Goal: Task Accomplishment & Management: Complete application form

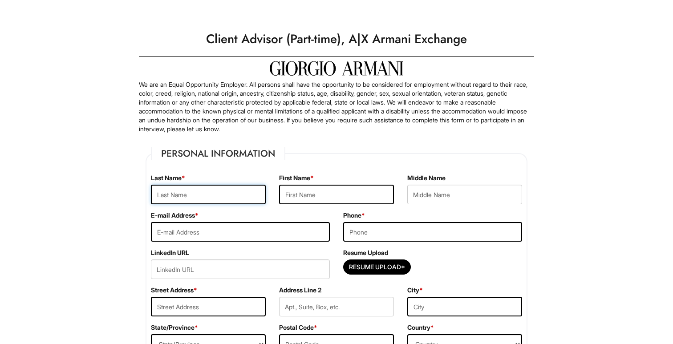
click at [192, 192] on input "text" at bounding box center [208, 195] width 115 height 20
type input "[PERSON_NAME]"
click at [312, 199] on input "text" at bounding box center [336, 195] width 115 height 20
type input "[PERSON_NAME]"
click at [443, 200] on input "text" at bounding box center [464, 195] width 115 height 20
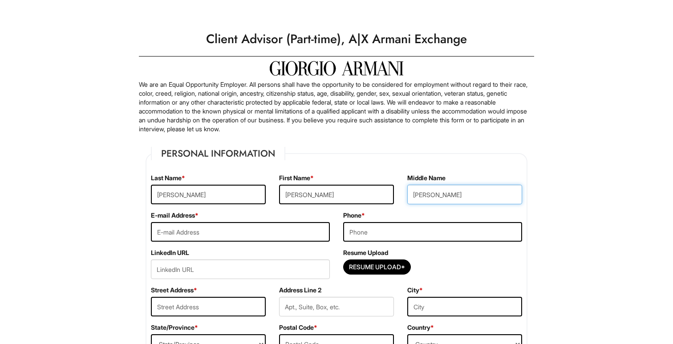
type input "[PERSON_NAME]"
click at [244, 236] on input "email" at bounding box center [240, 232] width 179 height 20
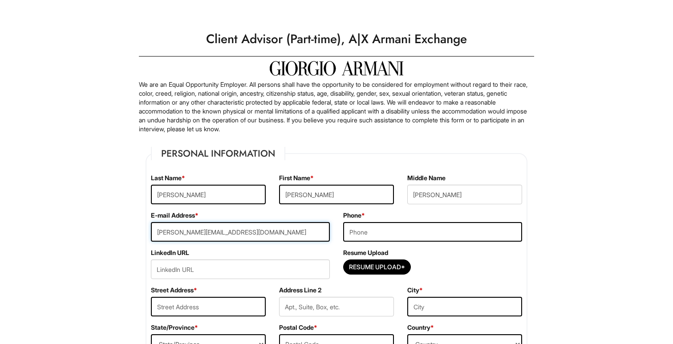
type input "[PERSON_NAME][EMAIL_ADDRESS][DOMAIN_NAME]"
click at [358, 229] on input "tel" at bounding box center [432, 232] width 179 height 20
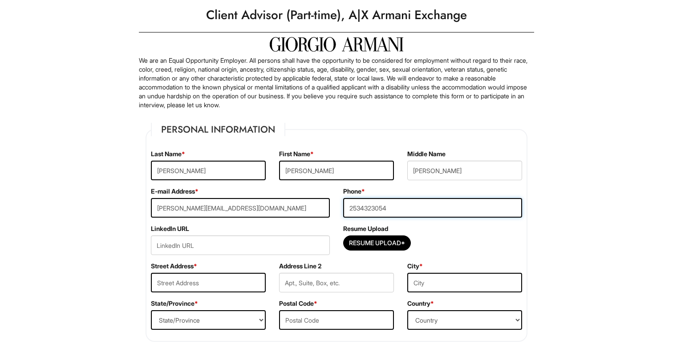
scroll to position [33, 0]
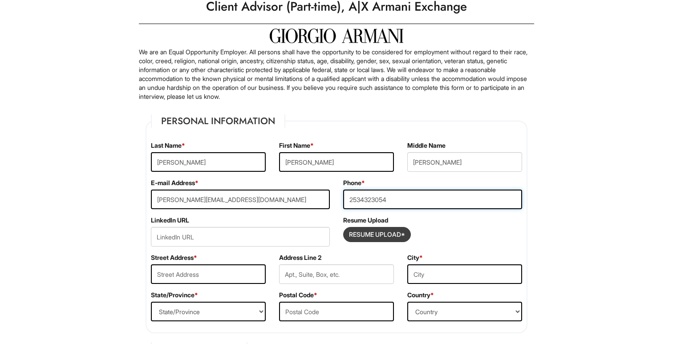
type input "2534323054"
click at [367, 238] on input "Resume Upload*" at bounding box center [377, 235] width 67 height 14
type input "C:\fakepath\[PERSON_NAME].pdf"
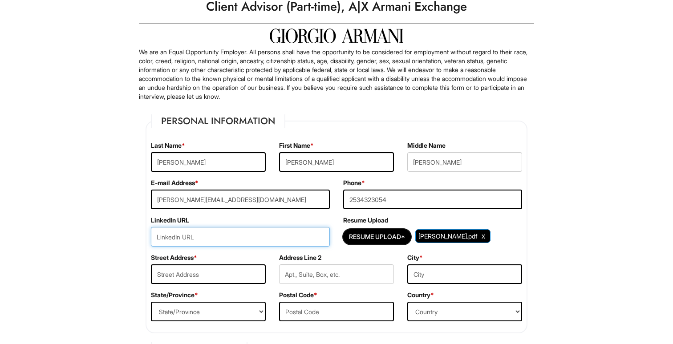
click at [274, 238] on input "url" at bounding box center [240, 237] width 179 height 20
paste input "[DOMAIN_NAME][URL][PERSON_NAME]"
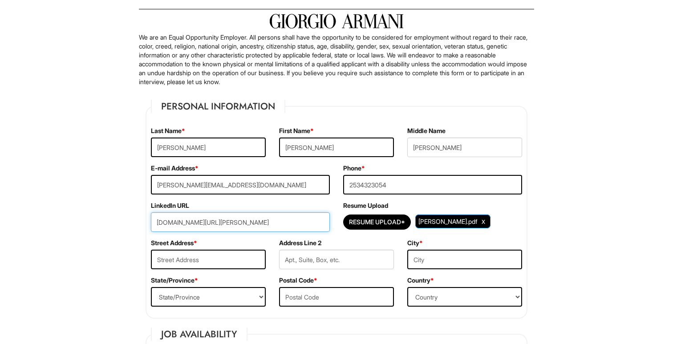
scroll to position [53, 0]
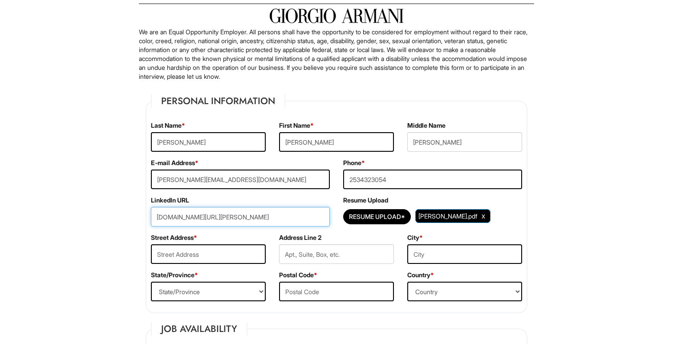
type input "[DOMAIN_NAME][URL][PERSON_NAME]"
click at [176, 251] on input "text" at bounding box center [208, 254] width 115 height 20
type input "[STREET_ADDRESS]"
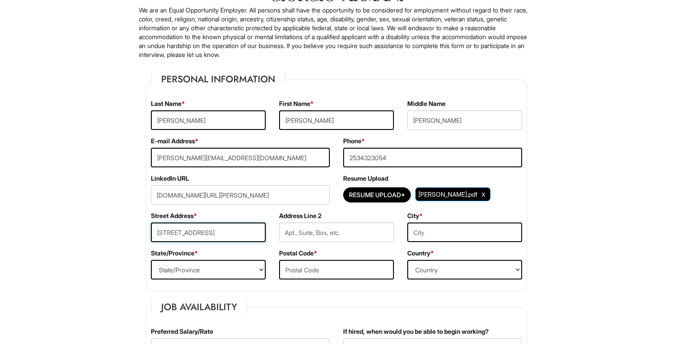
scroll to position [83, 0]
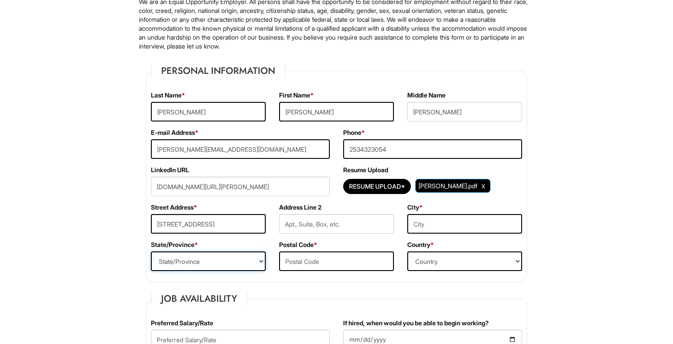
click at [238, 266] on select "State/Province [US_STATE] [US_STATE] [US_STATE] [US_STATE] [US_STATE] [US_STATE…" at bounding box center [208, 262] width 115 height 20
select select "NY"
click at [308, 262] on input "text" at bounding box center [336, 262] width 115 height 20
type input "10001"
click at [421, 229] on input "text" at bounding box center [464, 224] width 115 height 20
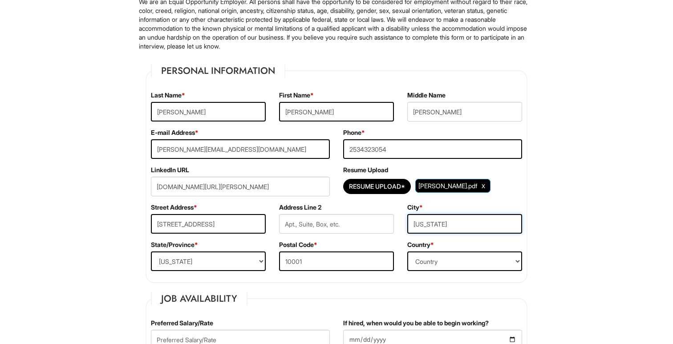
type input "[US_STATE]"
click at [453, 258] on select "Country [GEOGRAPHIC_DATA] [GEOGRAPHIC_DATA] [GEOGRAPHIC_DATA] [US_STATE] [GEOGR…" at bounding box center [464, 262] width 115 height 20
select select "[GEOGRAPHIC_DATA]"
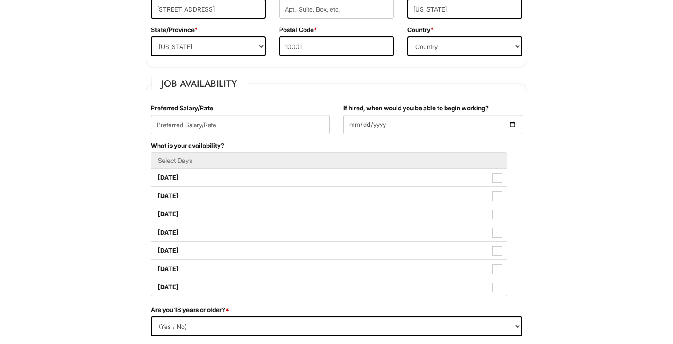
scroll to position [299, 0]
click at [297, 125] on input "text" at bounding box center [240, 124] width 179 height 20
type input "$18/hr"
click at [412, 127] on input "If hired, when would you be able to begin working?" at bounding box center [432, 124] width 179 height 20
type input "[DATE]"
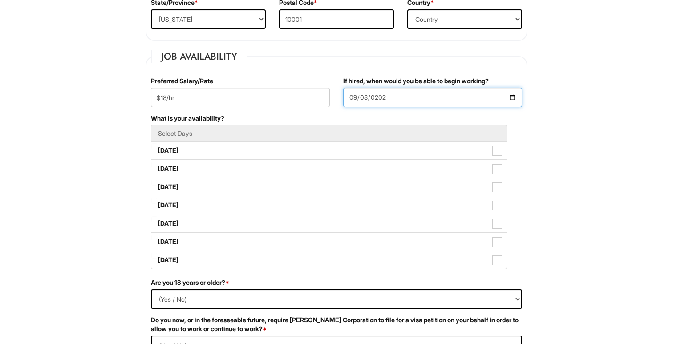
scroll to position [327, 0]
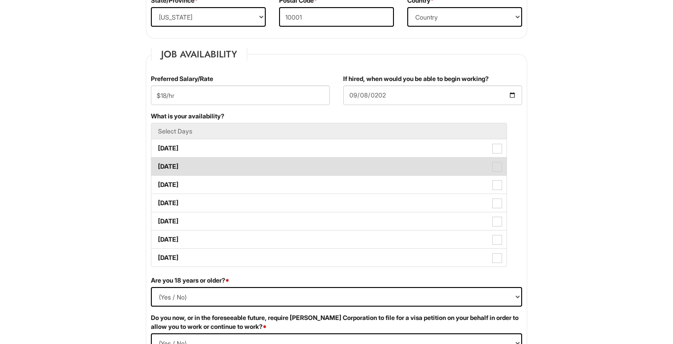
click at [489, 161] on label "[DATE]" at bounding box center [328, 167] width 355 height 18
click at [157, 161] on Available_Tuesday "[DATE]" at bounding box center [154, 162] width 6 height 6
checkbox Available_Tuesday "true"
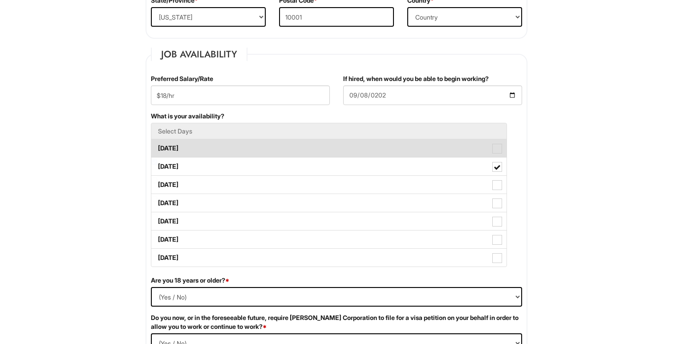
click at [497, 151] on span at bounding box center [498, 149] width 10 height 10
click at [157, 147] on Available_Monday "[DATE]" at bounding box center [154, 144] width 6 height 6
checkbox Available_Monday "true"
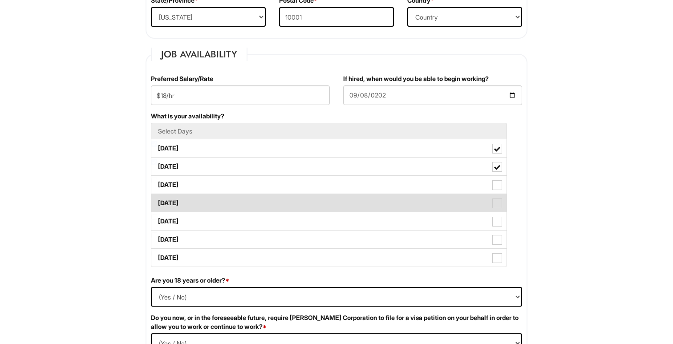
click at [498, 205] on span at bounding box center [498, 204] width 10 height 10
click at [157, 202] on Available_Thursday "[DATE]" at bounding box center [154, 199] width 6 height 6
checkbox Available_Thursday "true"
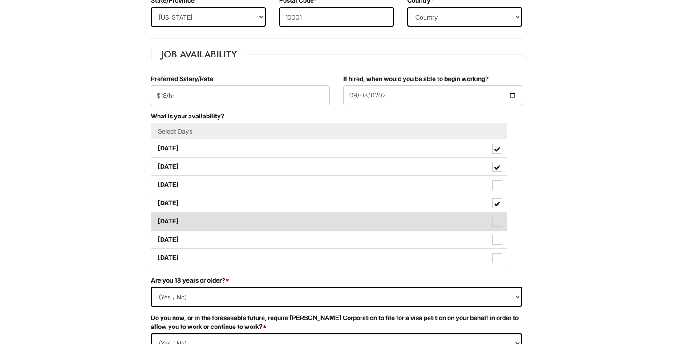
click at [501, 222] on span at bounding box center [498, 222] width 10 height 10
click at [157, 220] on Available_Friday "[DATE]" at bounding box center [154, 217] width 6 height 6
checkbox Available_Friday "true"
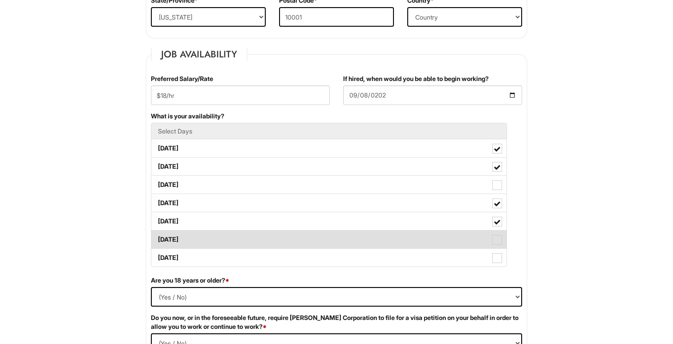
click at [501, 240] on span at bounding box center [498, 240] width 10 height 10
click at [157, 238] on Available_Saturday "[DATE]" at bounding box center [154, 235] width 6 height 6
checkbox Available_Saturday "true"
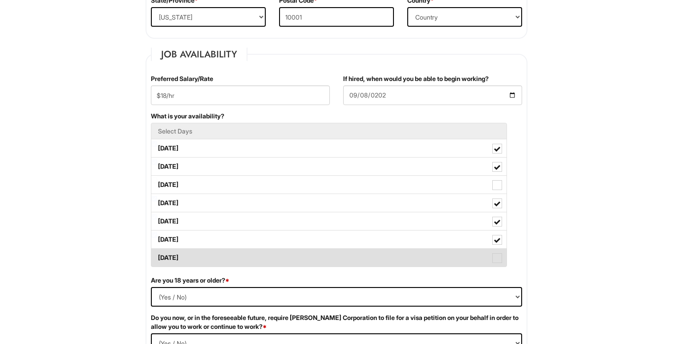
click at [499, 264] on label "[DATE]" at bounding box center [328, 258] width 355 height 18
click at [157, 256] on Available_Sunday "[DATE]" at bounding box center [154, 254] width 6 height 6
checkbox Available_Sunday "true"
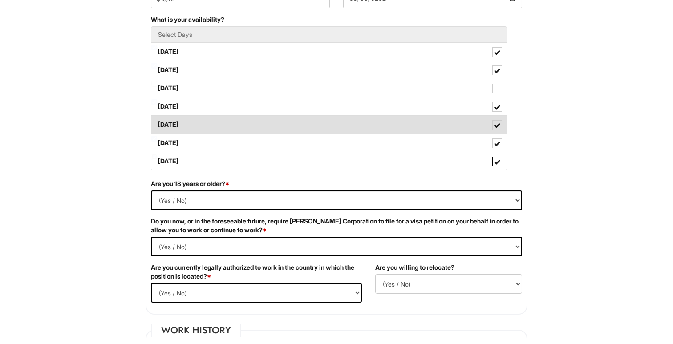
scroll to position [432, 0]
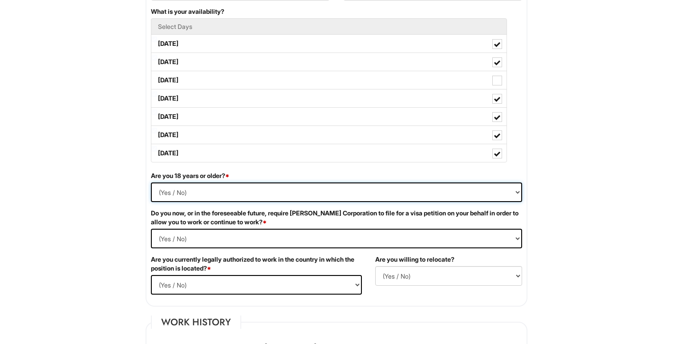
click at [222, 192] on select "(Yes / No) Yes No" at bounding box center [336, 193] width 371 height 20
select select "Yes"
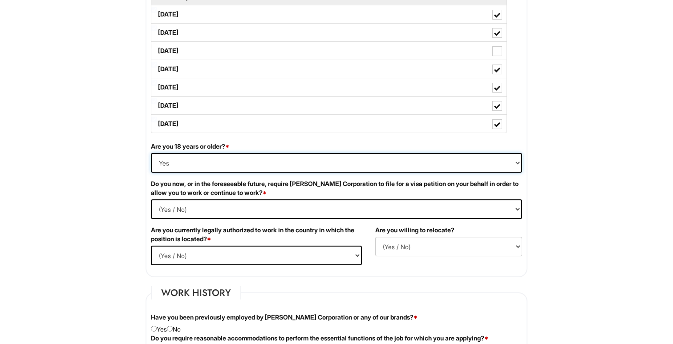
scroll to position [464, 0]
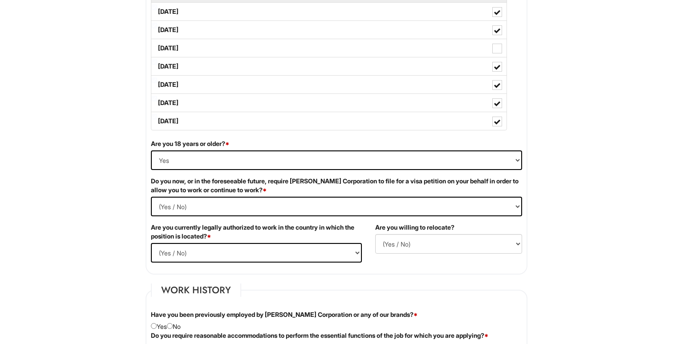
click at [176, 217] on div "Do you now, or in the foreseeable future, require [PERSON_NAME] Corporation to …" at bounding box center [336, 200] width 385 height 46
click at [176, 207] on Required "(Yes / No) Yes No" at bounding box center [336, 207] width 371 height 20
select Required "No"
click at [179, 251] on select "(Yes / No) Yes No" at bounding box center [256, 253] width 211 height 20
select select "Yes"
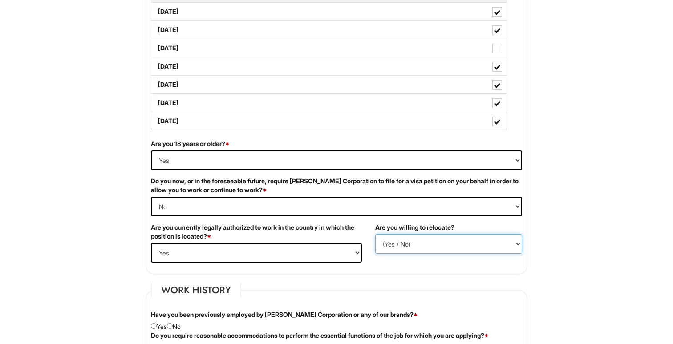
click at [446, 245] on select "(Yes / No) No Yes" at bounding box center [448, 244] width 147 height 20
select select "Y"
click at [404, 265] on div "Are you 18 years or older? * (Yes / No) Yes No Do you now, or in the foreseeabl…" at bounding box center [336, 204] width 385 height 130
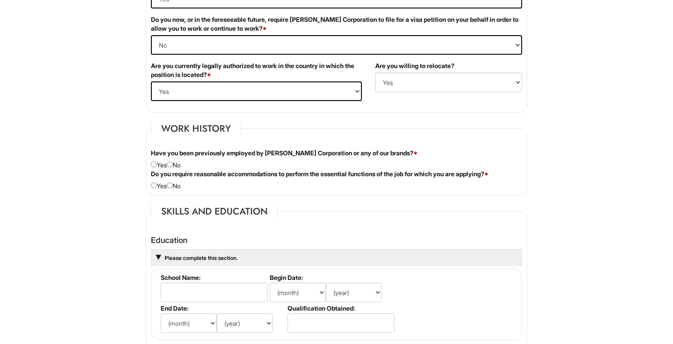
scroll to position [628, 0]
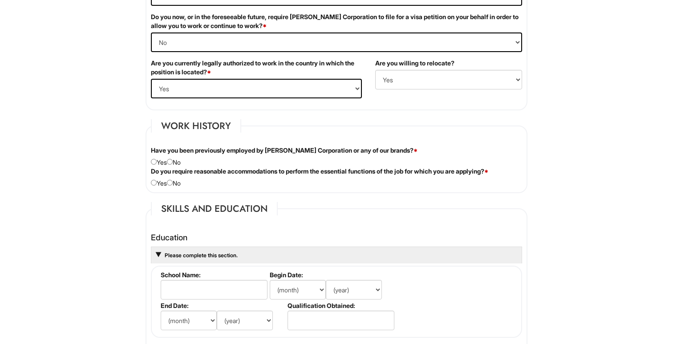
click at [171, 165] on div "Have you been previously employed by [PERSON_NAME] Corporation or any of our br…" at bounding box center [336, 156] width 385 height 21
click at [173, 164] on input "radio" at bounding box center [170, 162] width 6 height 6
radio input "true"
click at [173, 182] on input "radio" at bounding box center [170, 183] width 6 height 6
radio input "true"
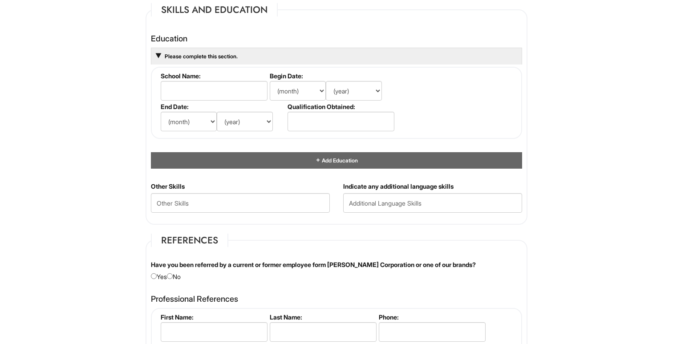
scroll to position [828, 0]
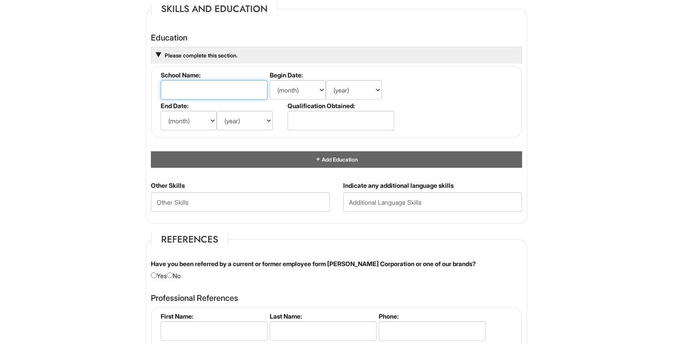
click at [204, 95] on input "text" at bounding box center [214, 90] width 107 height 20
type input "Fashion Institute of Technology"
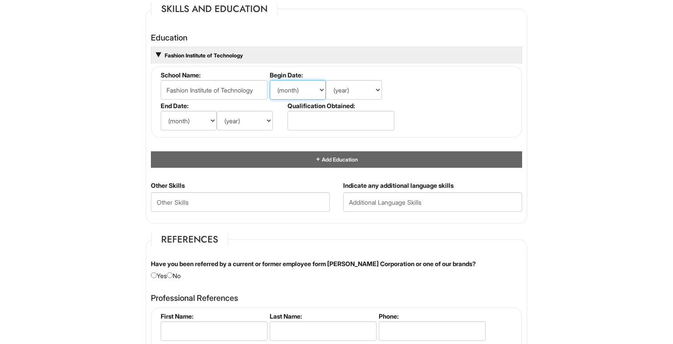
click at [293, 90] on select "(month) Jan Feb Mar Apr May Jun [DATE] Aug Sep Oct Nov Dec" at bounding box center [298, 90] width 56 height 20
select select "8"
click at [348, 92] on select "(year) 2029 2028 2027 2026 2025 2024 2023 2022 2021 2020 2019 2018 2017 2016 20…" at bounding box center [354, 90] width 56 height 20
select select "2025"
click at [189, 122] on select "(month) Jan Feb Mar Apr May Jun [DATE] Aug Sep Oct Nov Dec" at bounding box center [189, 121] width 56 height 20
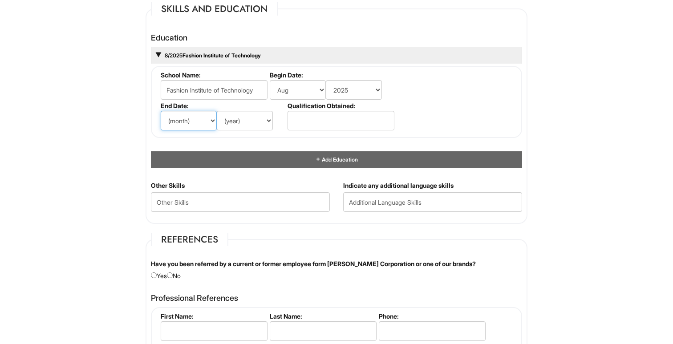
select select "5"
click at [246, 116] on select "(year) 2029 2028 2027 2026 2025 2024 2023 2022 2021 2020 2019 2018 2017 2016 20…" at bounding box center [245, 121] width 56 height 20
select select "2027"
click at [302, 124] on input "text" at bounding box center [341, 121] width 107 height 20
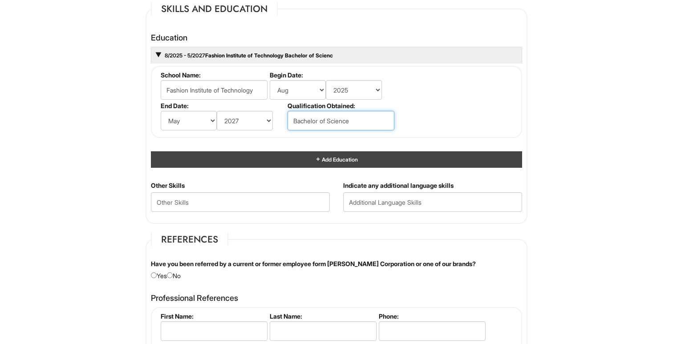
type input "Bachelor of Science"
click at [304, 155] on div "Add Education" at bounding box center [336, 159] width 371 height 16
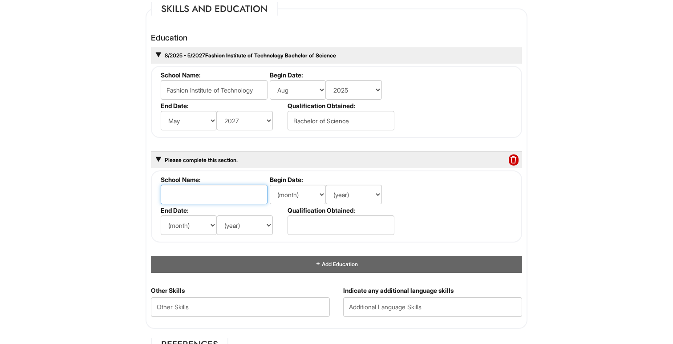
click at [228, 203] on input "text" at bounding box center [214, 195] width 107 height 20
type input "Fashion Institute of Technology"
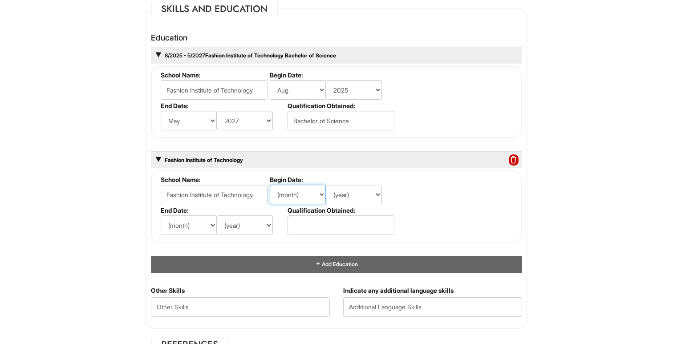
click at [290, 196] on select "(month) Jan Feb Mar Apr May Jun [DATE] Aug Sep Oct Nov Dec" at bounding box center [298, 195] width 56 height 20
select select "8"
click at [345, 191] on select "(year) 2029 2028 2027 2026 2025 2024 2023 2022 2021 2020 2019 2018 2017 2016 20…" at bounding box center [354, 195] width 56 height 20
select select "2024"
click at [200, 231] on select "(month) Jan Feb Mar Apr May Jun [DATE] Aug Sep Oct Nov Dec" at bounding box center [189, 226] width 56 height 20
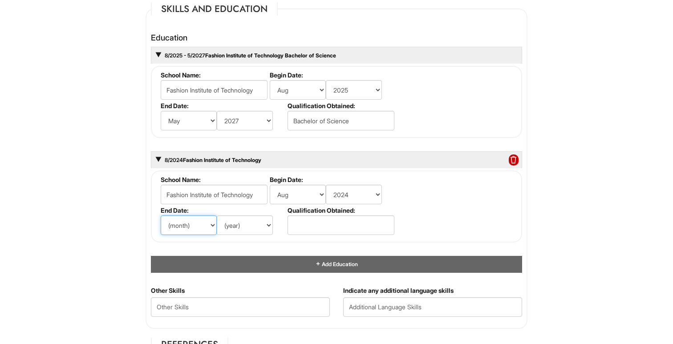
select select "8"
click at [255, 229] on select "(year) 2029 2028 2027 2026 2025 2024 2023 2022 2021 2020 2019 2018 2017 2016 20…" at bounding box center [245, 226] width 56 height 20
select select "2025"
click at [197, 230] on select "(month) Jan Feb Mar Apr May Jun [DATE] Aug Sep Oct Nov Dec" at bounding box center [189, 226] width 56 height 20
select select "7"
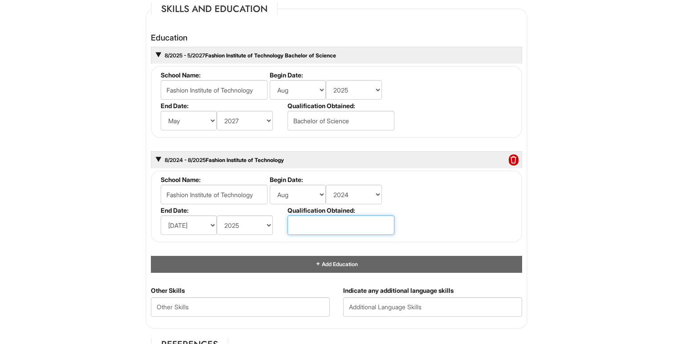
click at [318, 225] on input "text" at bounding box center [341, 226] width 107 height 20
type input "Associate of Applied Science"
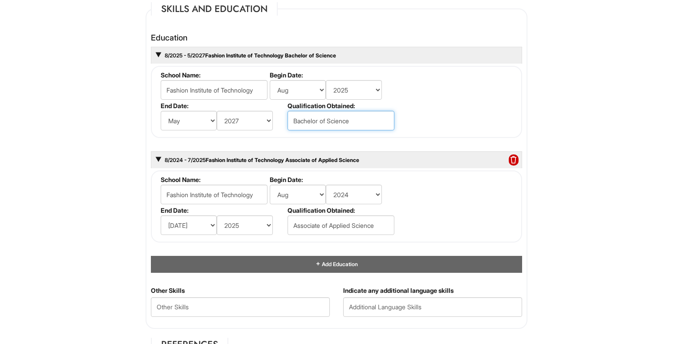
click at [361, 130] on input "Bachelor of Science" at bounding box center [341, 121] width 107 height 20
type input "Bachelor of Science in Fashion Business Management"
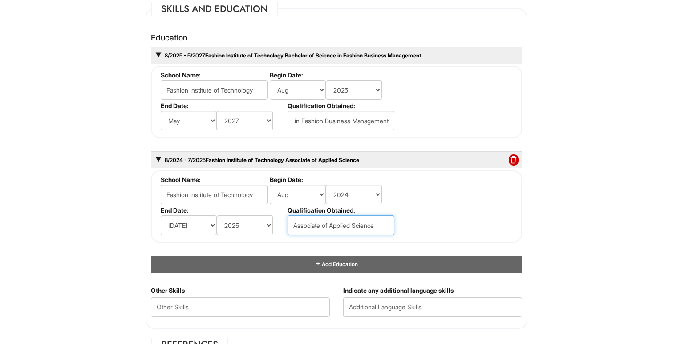
scroll to position [0, 0]
click at [383, 229] on input "Associate of Applied Science" at bounding box center [341, 226] width 107 height 20
type input "Associate of Applied Science"
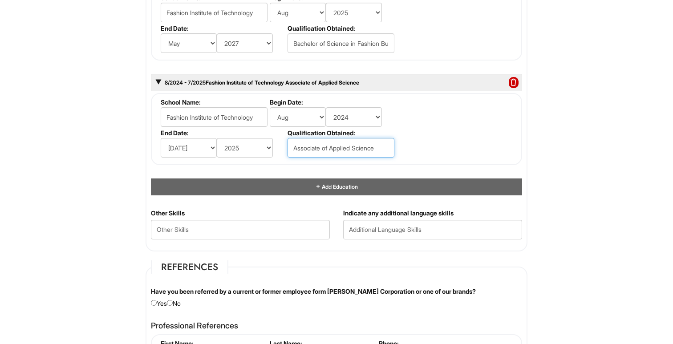
scroll to position [908, 0]
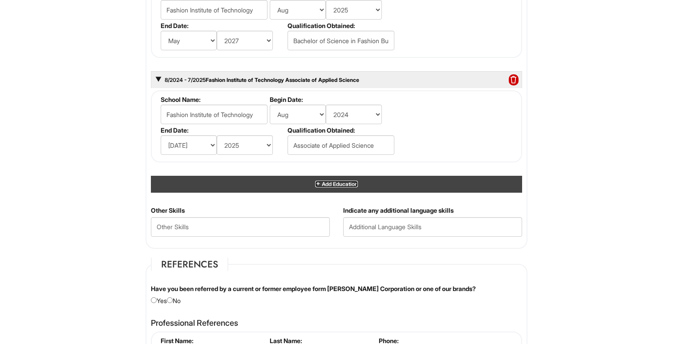
click at [323, 183] on span "Add Education" at bounding box center [339, 184] width 37 height 7
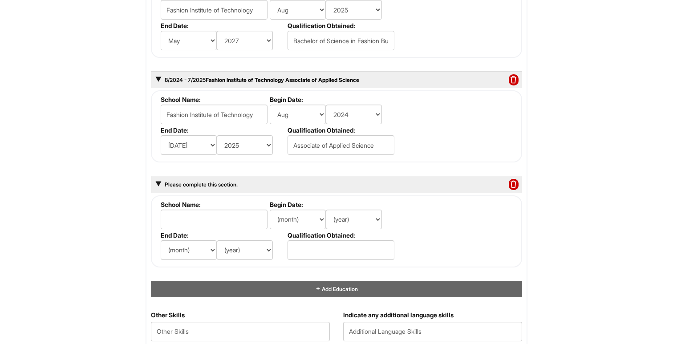
click at [214, 229] on li "School Name:" at bounding box center [213, 216] width 109 height 31
click at [214, 217] on input "text" at bounding box center [214, 220] width 107 height 20
type input "[GEOGRAPHIC_DATA]"
click at [297, 218] on select "(month) Jan Feb Mar Apr May Jun [DATE] Aug Sep Oct Nov Dec" at bounding box center [298, 220] width 56 height 20
select select "6"
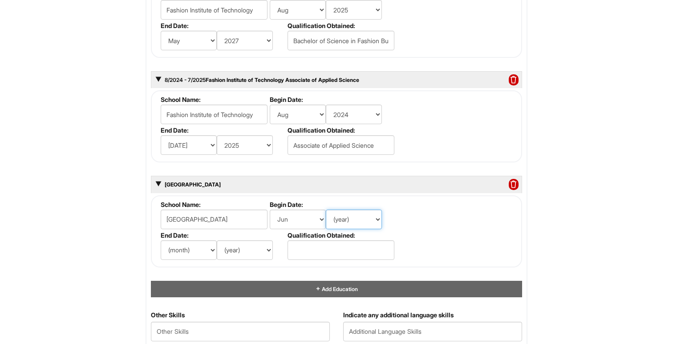
click at [359, 216] on select "(year) 2029 2028 2027 2026 2025 2024 2023 2022 2021 2020 2019 2018 2017 2016 20…" at bounding box center [354, 220] width 56 height 20
select select "2024"
click at [182, 246] on select "(month) Jan Feb Mar Apr May Jun [DATE] Aug Sep Oct Nov Dec" at bounding box center [189, 250] width 56 height 20
select select "9"
click at [239, 254] on select "(year) 2029 2028 2027 2026 2025 2024 2023 2022 2021 2020 2019 2018 2017 2016 20…" at bounding box center [245, 250] width 56 height 20
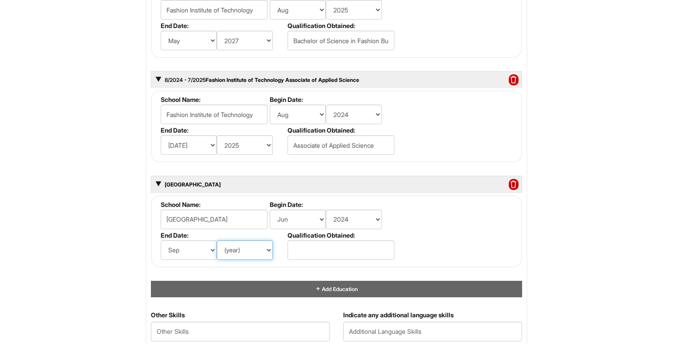
select select "2022"
click at [309, 248] on input "text" at bounding box center [341, 250] width 107 height 20
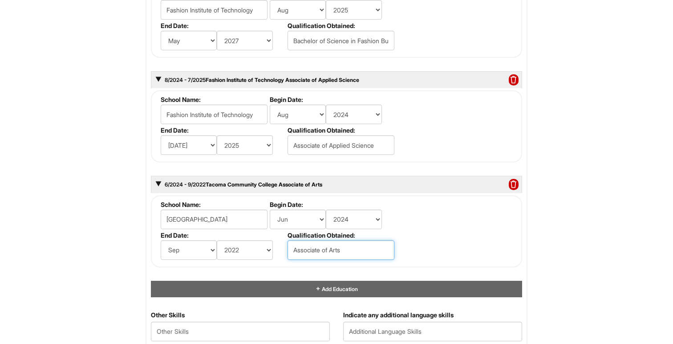
type input "Associate of Arts"
click at [131, 281] on div "1 2 3 Client Advisor (Part-time), A|X Armani Exchange PLEASE COMPLETE ALL REQUI…" at bounding box center [336, 68] width 413 height 1909
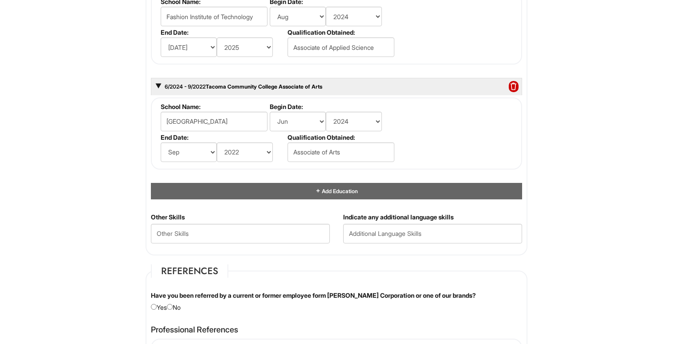
scroll to position [1008, 0]
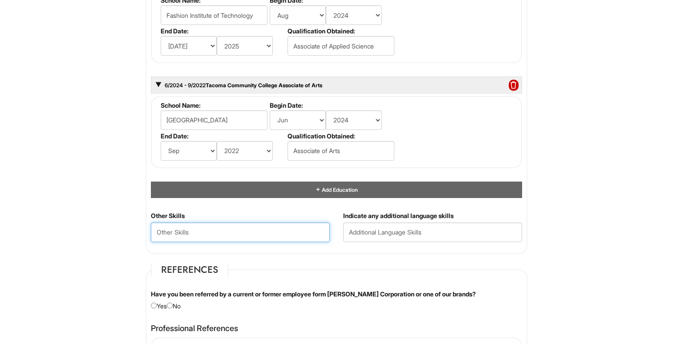
click at [178, 231] on Skills "text" at bounding box center [240, 233] width 179 height 20
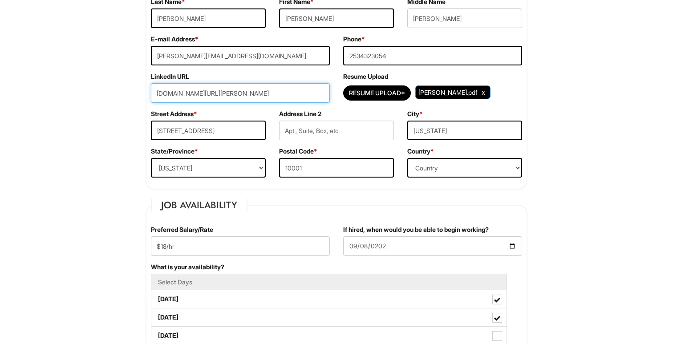
scroll to position [145, 0]
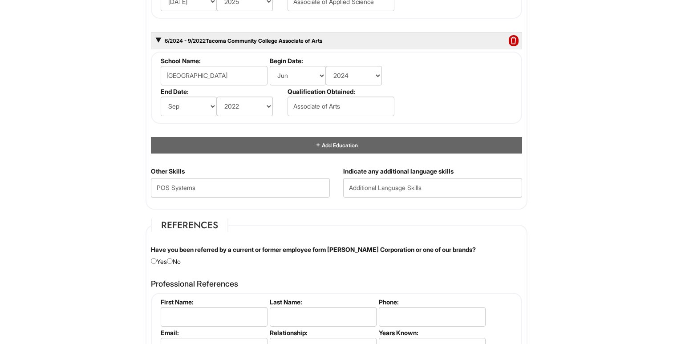
scroll to position [1066, 0]
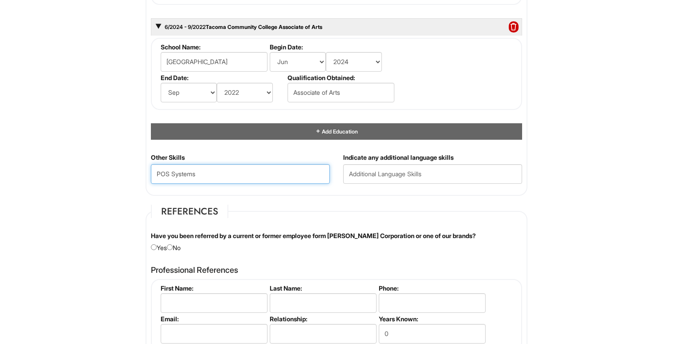
click at [207, 175] on Skills "POS Systems" at bounding box center [240, 174] width 179 height 20
click at [173, 174] on Skills "POS Systems, Cash handling, multi tasking," at bounding box center [240, 174] width 179 height 20
click at [202, 176] on Skills "POS systems, Cash handling, multi tasking," at bounding box center [240, 174] width 179 height 20
click at [293, 178] on Skills "POS systems, cash handling, multi tasking," at bounding box center [240, 174] width 179 height 20
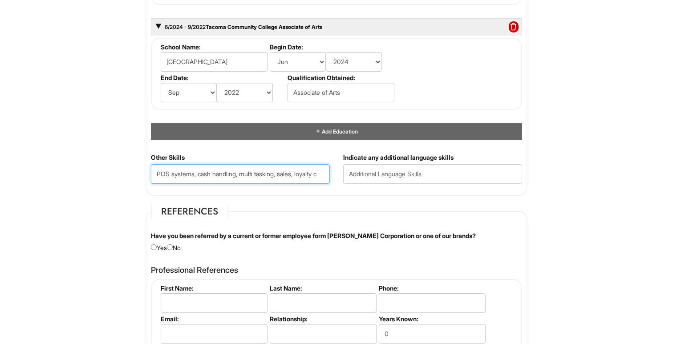
click at [326, 176] on Skills "POS systems, cash handling, multi tasking, sales, loyalty c" at bounding box center [240, 174] width 179 height 20
type Skills "POS systems, cash handling, multi tasking, sales, loyalty conversion"
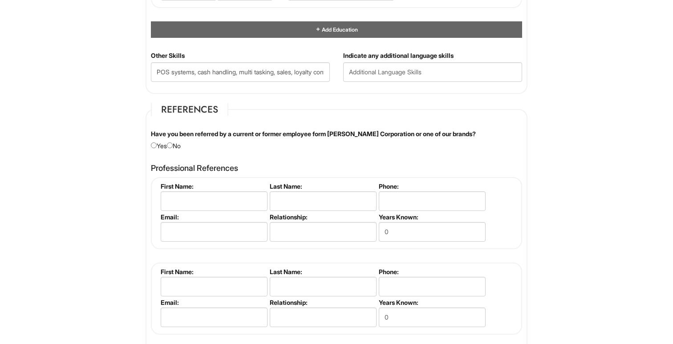
scroll to position [1171, 0]
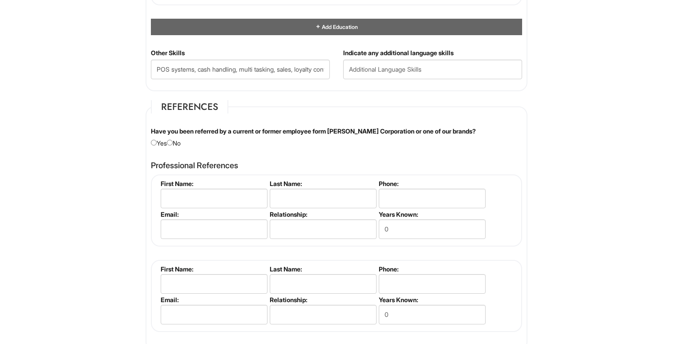
click at [179, 143] on div "Have you been referred by a current or former employee form [PERSON_NAME] Corpo…" at bounding box center [336, 137] width 385 height 21
click at [173, 143] on input "radio" at bounding box center [170, 143] width 6 height 6
radio input "true"
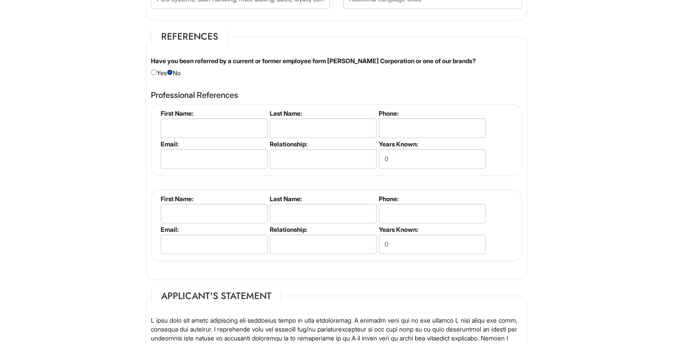
scroll to position [1227, 0]
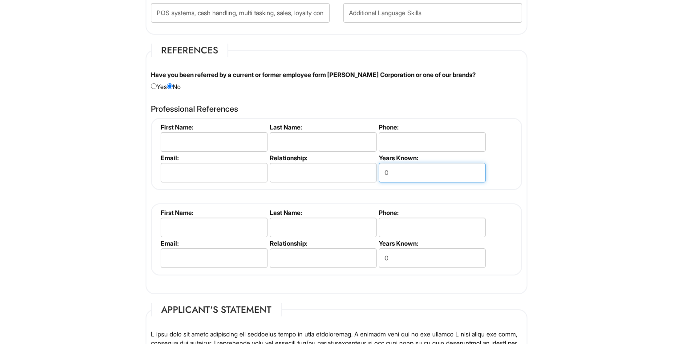
click at [406, 167] on input "0" at bounding box center [432, 173] width 107 height 20
click at [398, 175] on input "0" at bounding box center [432, 173] width 107 height 20
type input "1"
click at [322, 176] on input "text" at bounding box center [323, 173] width 107 height 20
type input "O"
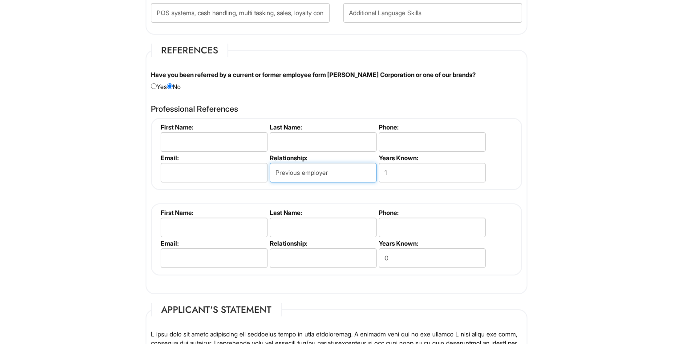
type input "Previous employer"
click at [211, 175] on input "email" at bounding box center [214, 173] width 107 height 20
click at [222, 140] on input "text" at bounding box center [214, 142] width 107 height 20
click at [297, 132] on input "text" at bounding box center [323, 142] width 107 height 20
click at [237, 138] on input "text" at bounding box center [214, 142] width 107 height 20
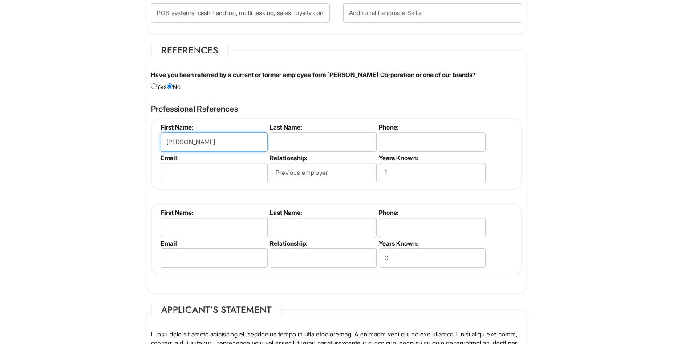
type input "[PERSON_NAME]"
click at [347, 138] on input "text" at bounding box center [323, 142] width 107 height 20
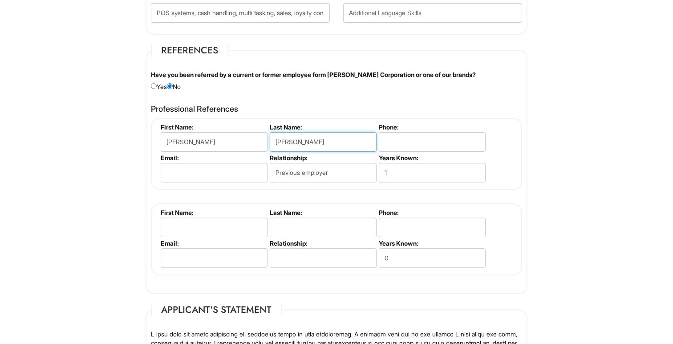
type input "[PERSON_NAME]"
click at [418, 139] on input "tel" at bounding box center [432, 142] width 107 height 20
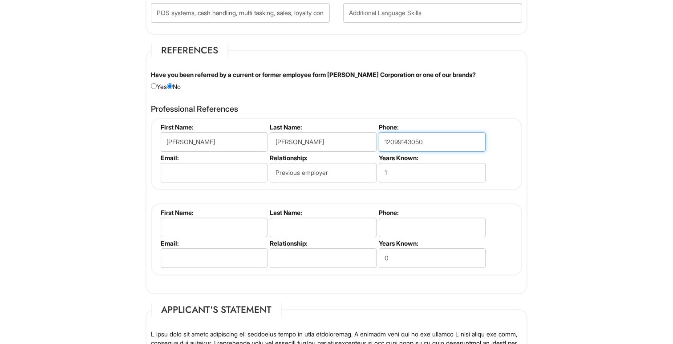
type input "12099143050"
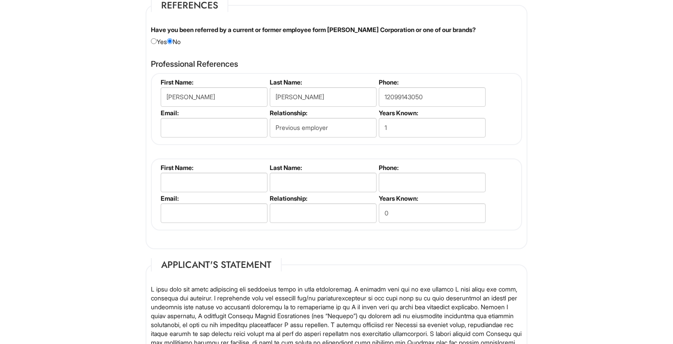
scroll to position [1283, 0]
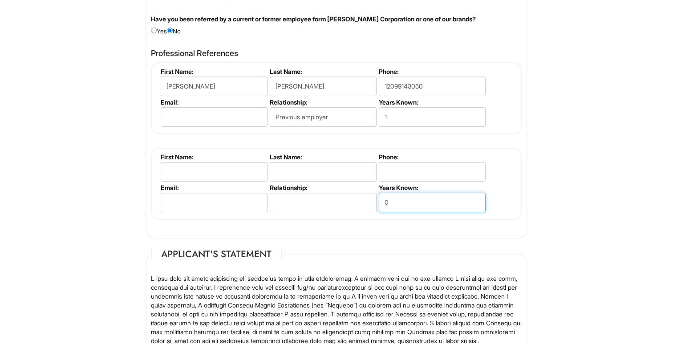
click at [401, 203] on input "0" at bounding box center [432, 203] width 107 height 20
type input "1"
click at [273, 207] on input "text" at bounding box center [323, 203] width 107 height 20
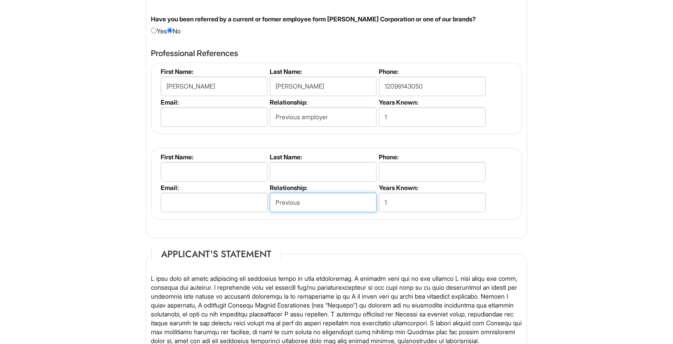
type input "Previous"
click at [342, 114] on input "Previous employer" at bounding box center [323, 117] width 107 height 20
drag, startPoint x: 337, startPoint y: 116, endPoint x: 302, endPoint y: 116, distance: 34.3
click at [302, 116] on input "Previous employer" at bounding box center [323, 117] width 107 height 20
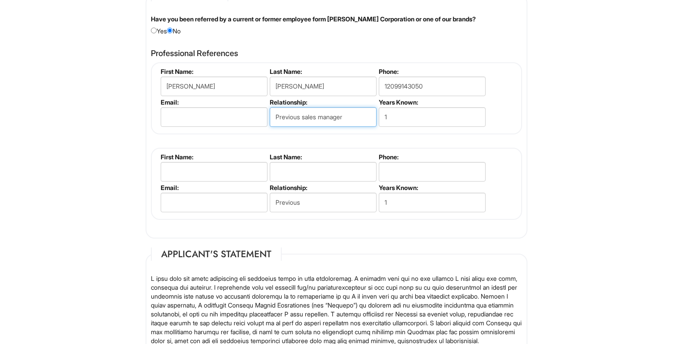
type input "Previous sales manager"
click at [314, 204] on input "Previous" at bounding box center [323, 203] width 107 height 20
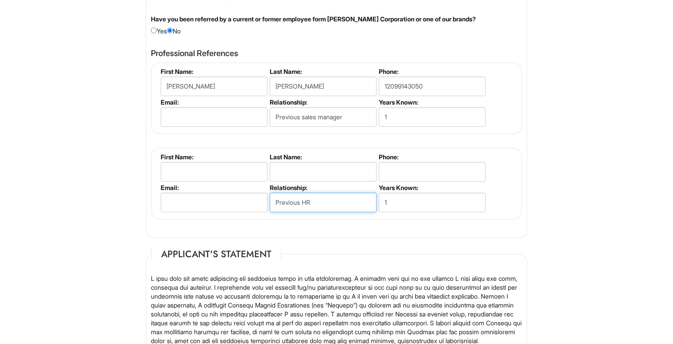
type input "Previous HR"
click at [212, 176] on input "text" at bounding box center [214, 172] width 107 height 20
type input "[PERSON_NAME]"
click at [313, 175] on input "text" at bounding box center [323, 172] width 107 height 20
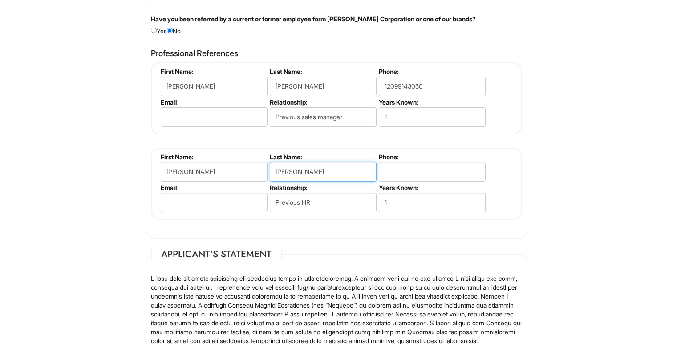
type input "[PERSON_NAME]"
click at [412, 174] on input "tel" at bounding box center [432, 172] width 107 height 20
type input "2533247481"
click at [245, 204] on input "email" at bounding box center [214, 203] width 107 height 20
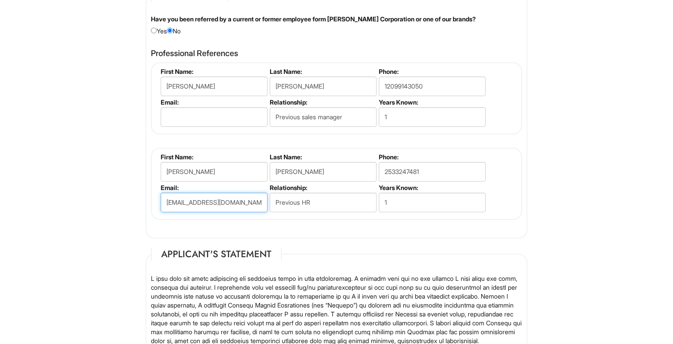
type input "[EMAIL_ADDRESS][DOMAIN_NAME]"
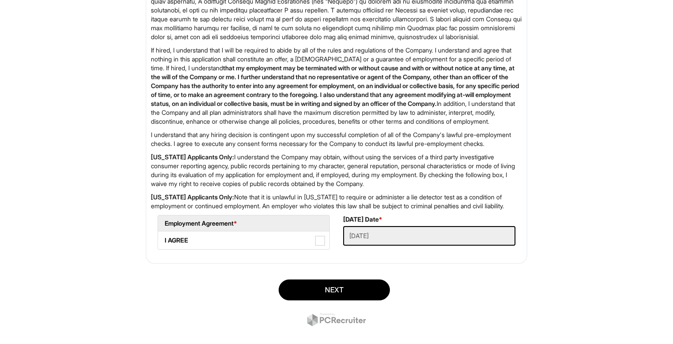
scroll to position [1641, 0]
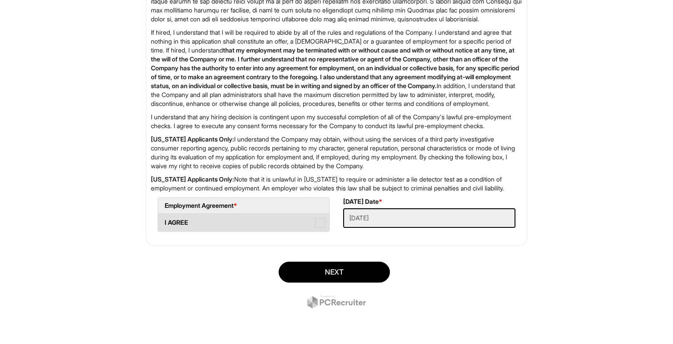
click at [326, 223] on label "I AGREE" at bounding box center [243, 223] width 171 height 18
click at [164, 221] on AGREE "I AGREE" at bounding box center [161, 219] width 6 height 6
checkbox AGREE "true"
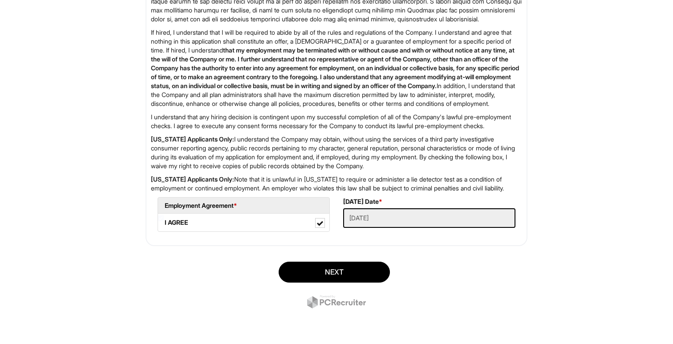
click at [322, 261] on div "Next" at bounding box center [336, 286] width 395 height 62
click at [322, 267] on button "Next" at bounding box center [334, 272] width 111 height 21
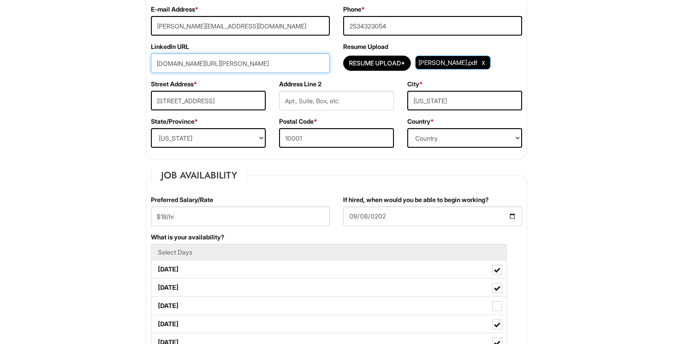
scroll to position [199, 0]
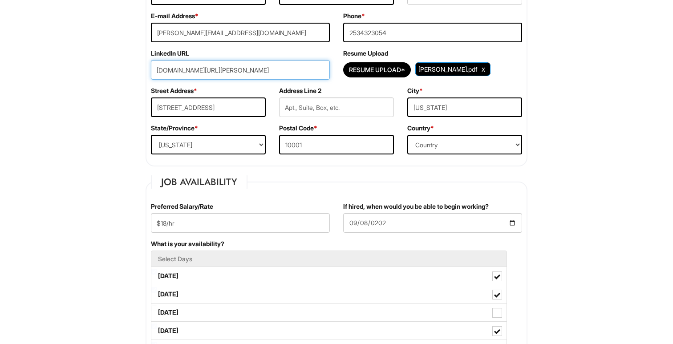
click at [298, 67] on input "[DOMAIN_NAME][URL][PERSON_NAME]" at bounding box center [240, 70] width 179 height 20
click at [295, 58] on div "LinkedIn URL [DOMAIN_NAME][URL][PERSON_NAME]" at bounding box center [240, 67] width 192 height 37
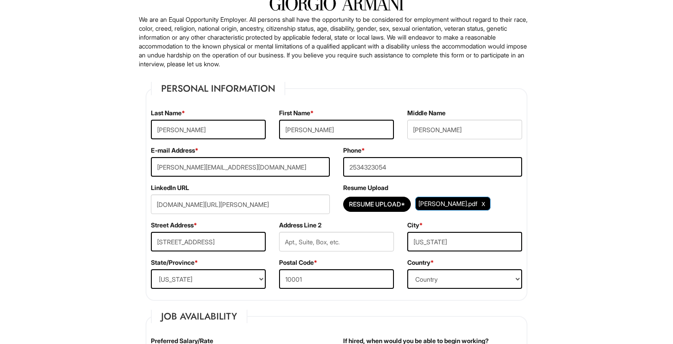
scroll to position [61, 0]
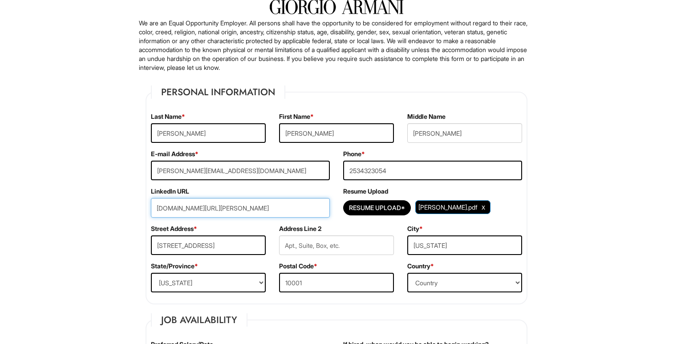
click at [176, 201] on input "[DOMAIN_NAME][URL][PERSON_NAME]" at bounding box center [240, 208] width 179 height 20
paste input "[DOMAIN_NAME][URL][PERSON_NAME]"
type input "[DOMAIN_NAME][URL][PERSON_NAME]"
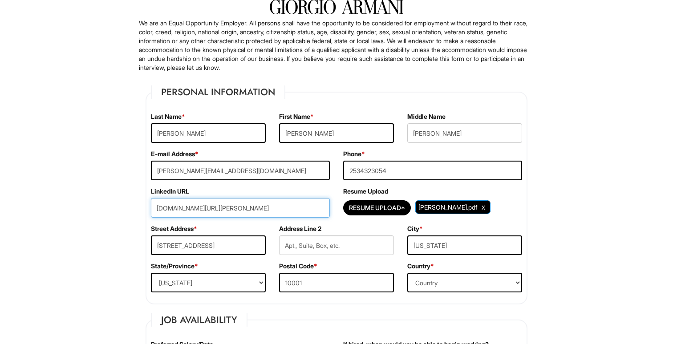
click at [205, 245] on input "[STREET_ADDRESS]" at bounding box center [208, 246] width 115 height 20
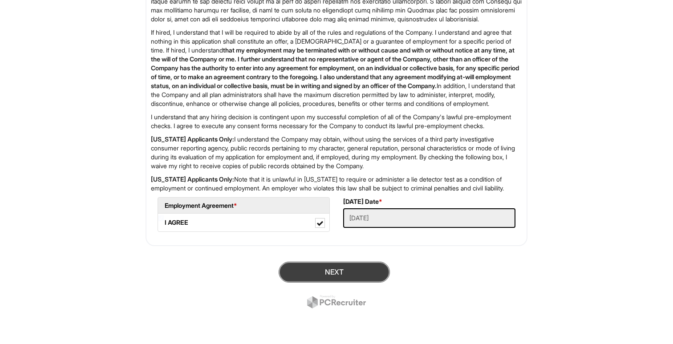
click at [339, 276] on button "Next" at bounding box center [334, 272] width 111 height 21
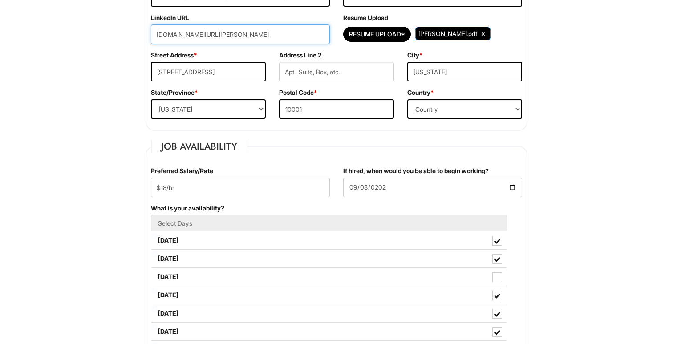
scroll to position [236, 0]
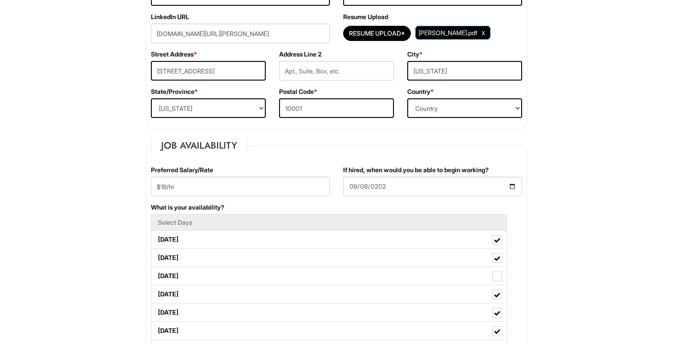
click at [225, 53] on div "Street Address * [STREET_ADDRESS]" at bounding box center [208, 68] width 128 height 37
click at [257, 42] on input "[DOMAIN_NAME][URL][PERSON_NAME]" at bounding box center [240, 34] width 179 height 20
click at [287, 60] on div "Address Line 2" at bounding box center [337, 68] width 128 height 37
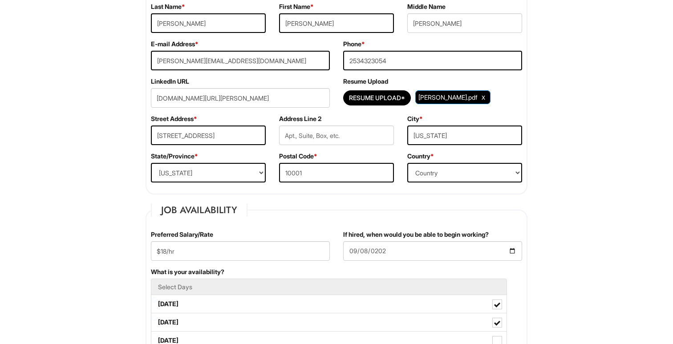
scroll to position [167, 0]
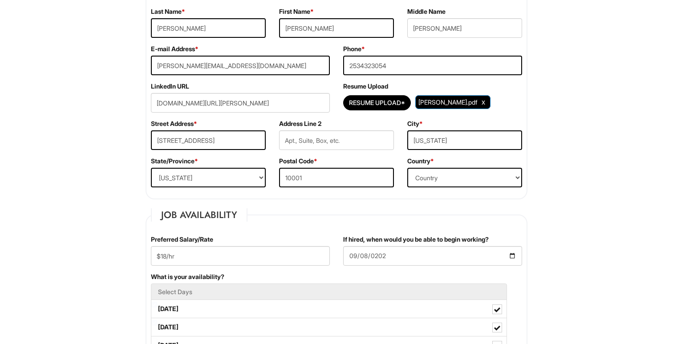
click at [351, 76] on div "Phone * [PHONE_NUMBER]" at bounding box center [433, 63] width 192 height 37
click at [358, 63] on input "2534323054" at bounding box center [432, 66] width 179 height 20
click at [306, 106] on input "[DOMAIN_NAME][URL][PERSON_NAME]" at bounding box center [240, 103] width 179 height 20
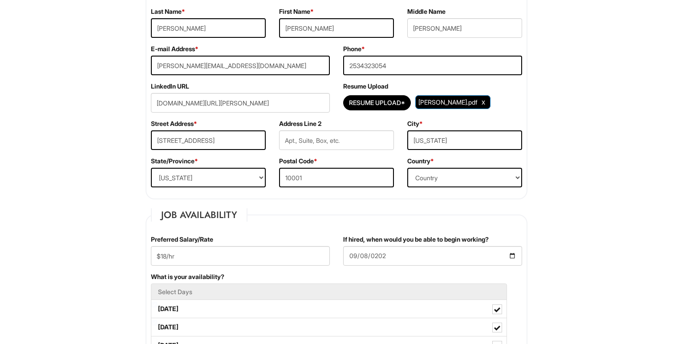
click at [307, 85] on div "LinkedIn URL [DOMAIN_NAME][URL][PERSON_NAME]" at bounding box center [240, 100] width 192 height 37
click at [214, 114] on div "LinkedIn URL [DOMAIN_NAME][URL][PERSON_NAME]" at bounding box center [240, 100] width 192 height 37
click at [214, 95] on input "[DOMAIN_NAME][URL][PERSON_NAME]" at bounding box center [240, 103] width 179 height 20
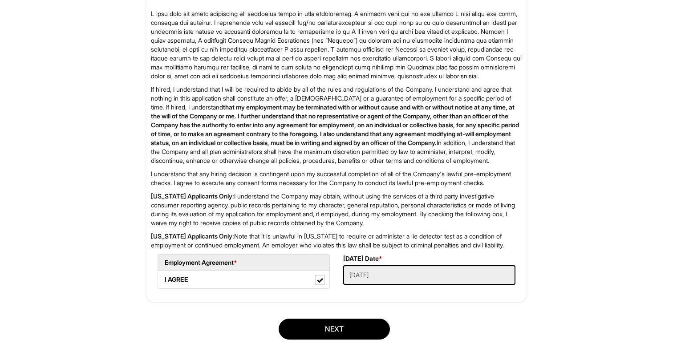
scroll to position [1641, 0]
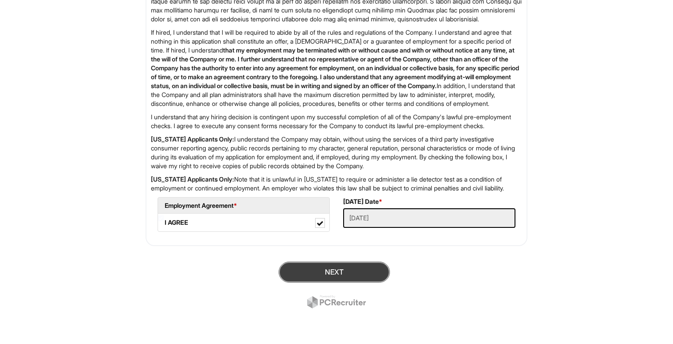
click at [359, 277] on button "Next" at bounding box center [334, 272] width 111 height 21
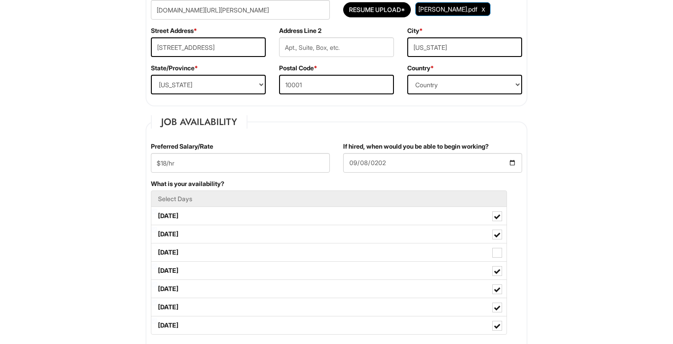
click at [235, 35] on div "Street Address * [STREET_ADDRESS]" at bounding box center [208, 44] width 128 height 37
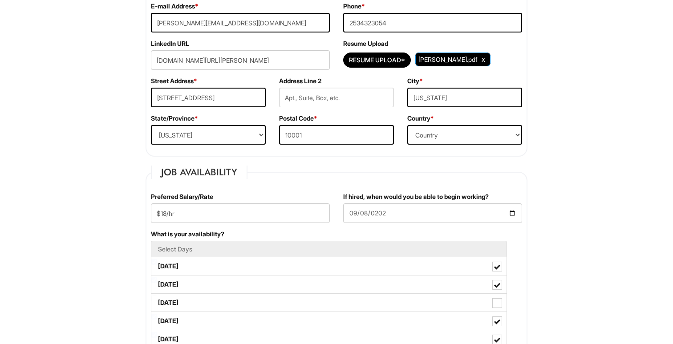
scroll to position [111, 0]
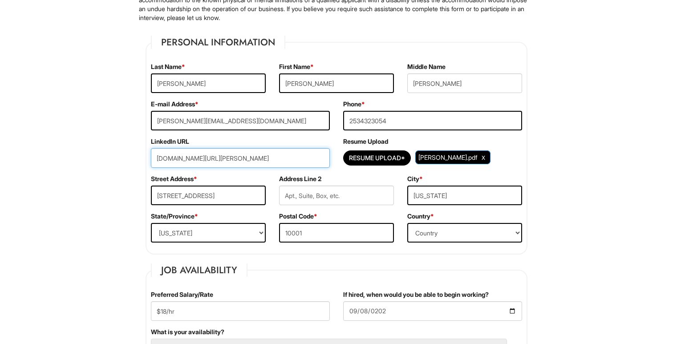
drag, startPoint x: 303, startPoint y: 155, endPoint x: 0, endPoint y: 138, distance: 303.7
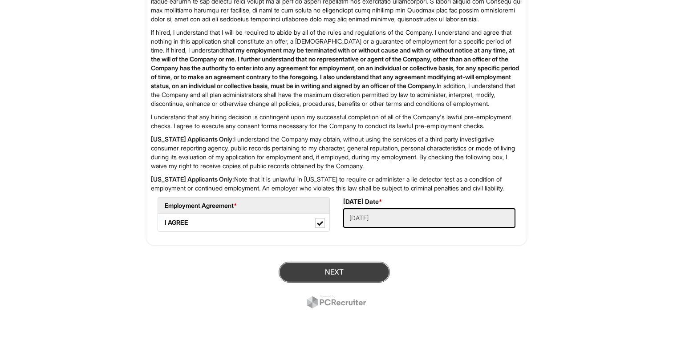
click at [337, 265] on button "Next" at bounding box center [334, 272] width 111 height 21
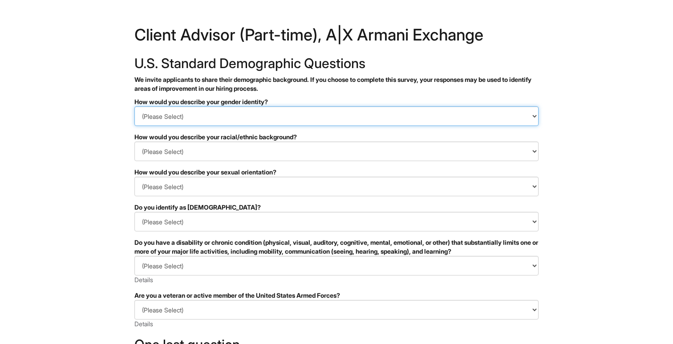
click at [326, 121] on select "(Please Select) Man Woman Non-binary I prefer to self-describe I don't wish to …" at bounding box center [336, 116] width 404 height 20
select select "Woman"
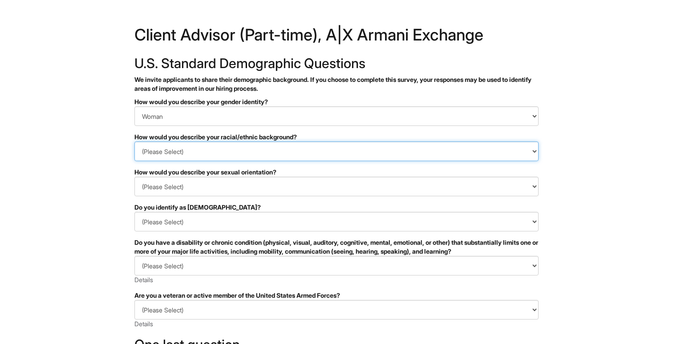
click at [290, 148] on select "(Please Select) Black or of African descent East Asian Hispanic, Latinx or of S…" at bounding box center [336, 152] width 404 height 20
select select "I don't wish to answer"
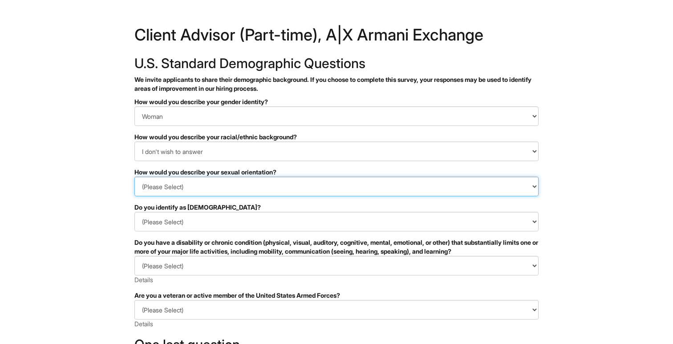
click at [238, 186] on select "(Please Select) Asexual Bisexual and/or pansexual Gay Heterosexual Lesbian Quee…" at bounding box center [336, 187] width 404 height 20
select select "I don't wish to answer"
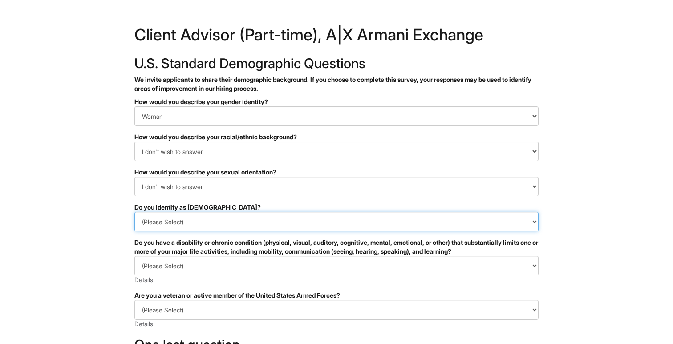
click at [212, 230] on select "(Please Select) Yes No I prefer to self-describe I don't wish to answer" at bounding box center [336, 222] width 404 height 20
select select "I don't wish to answer"
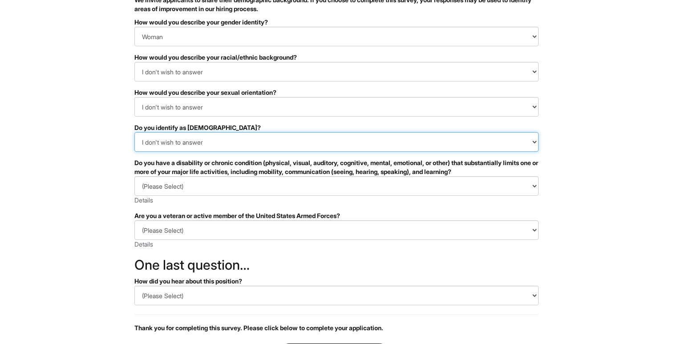
scroll to position [87, 0]
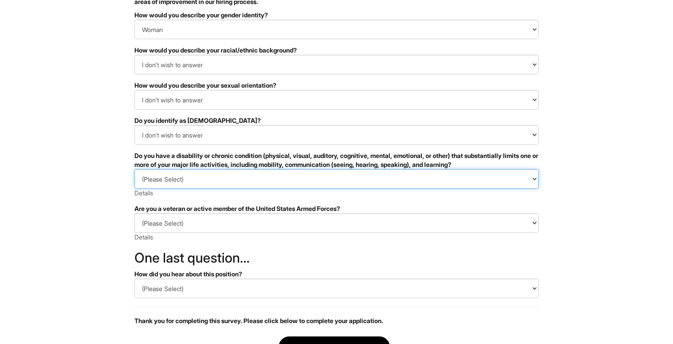
click at [214, 184] on select "(Please Select) YES, I HAVE A DISABILITY (or previously had a disability) NO, I…" at bounding box center [336, 179] width 404 height 20
select select "I DON'T WISH TO ANSWER"
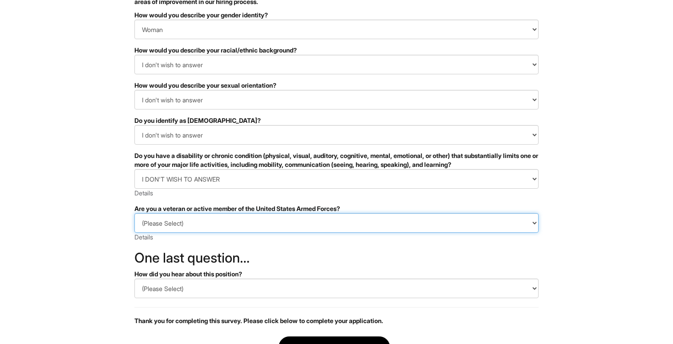
click at [203, 219] on select "(Please Select) I IDENTIFY AS ONE OR MORE OF THE CLASSIFICATIONS OF PROTECTED V…" at bounding box center [336, 223] width 404 height 20
select select "I PREFER NOT TO ANSWER"
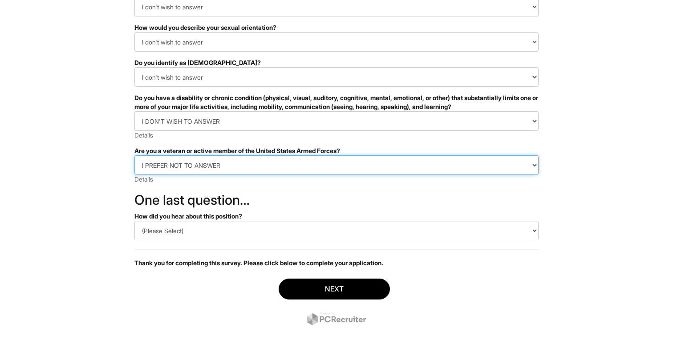
scroll to position [145, 0]
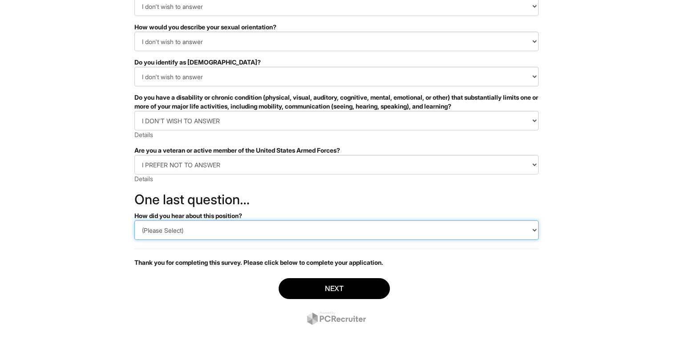
click at [197, 237] on select "(Please Select) CareerBuilder Indeed LinkedIn Monster Referral Other" at bounding box center [336, 230] width 404 height 20
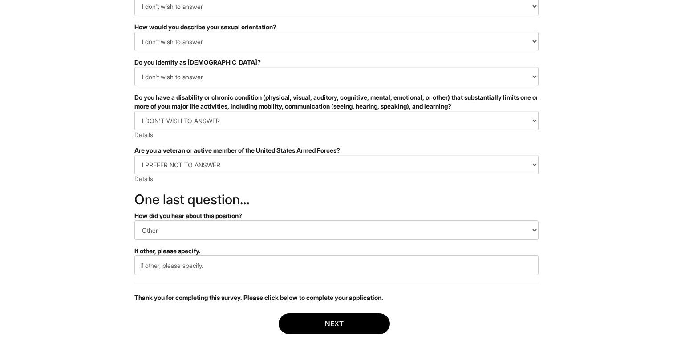
click at [220, 242] on form "PLEASE COMPLETE ALL REQUIRED FIELDS How would you describe your gender identity…" at bounding box center [336, 160] width 404 height 417
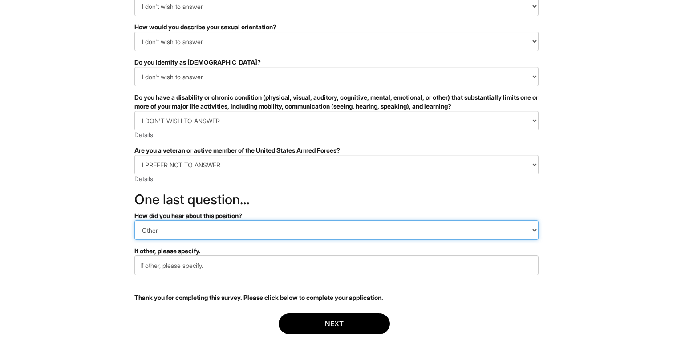
click at [220, 236] on select "(Please Select) CareerBuilder Indeed LinkedIn Monster Referral Other" at bounding box center [336, 230] width 404 height 20
select select "LinkedIn"
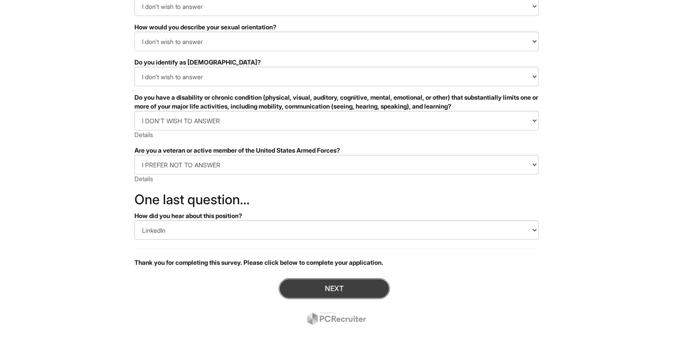
click at [298, 290] on button "Next" at bounding box center [334, 288] width 111 height 21
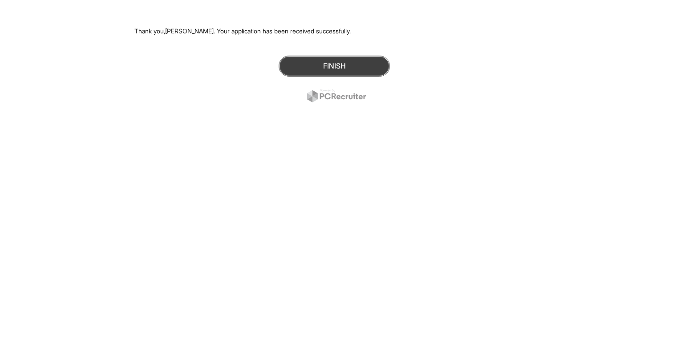
click at [366, 65] on button "Finish" at bounding box center [334, 66] width 111 height 21
